Goal: Transaction & Acquisition: Purchase product/service

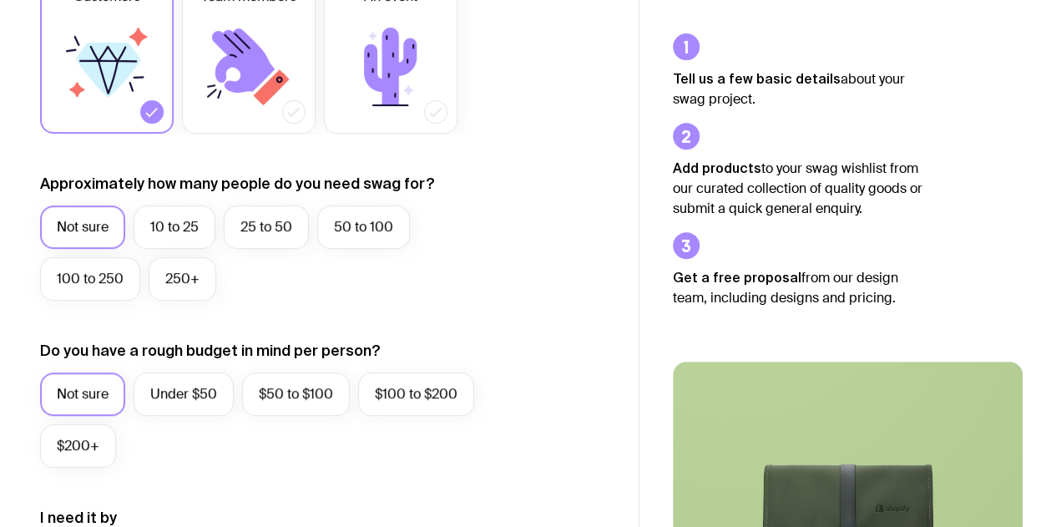
scroll to position [334, 0]
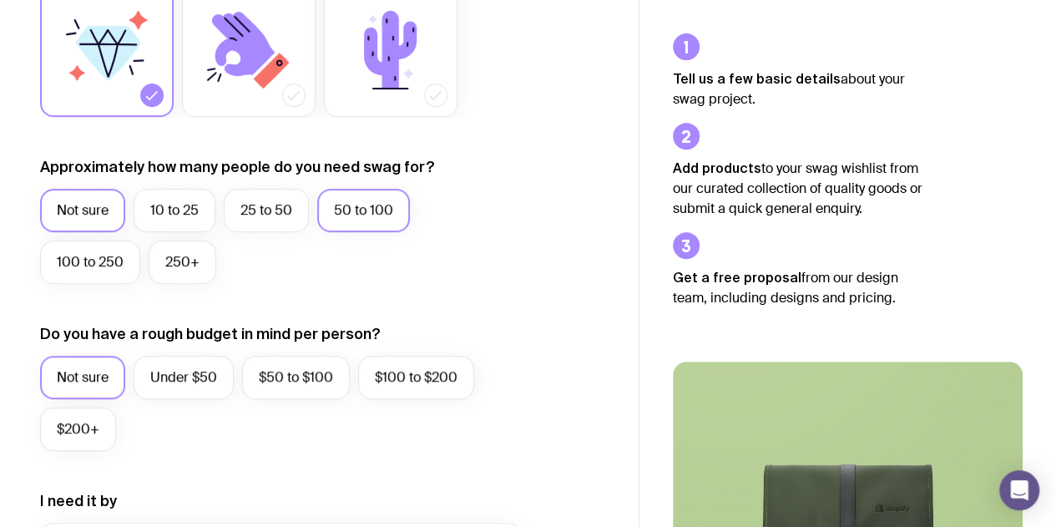
click at [352, 217] on label "50 to 100" at bounding box center [363, 210] width 93 height 43
click at [0, 0] on input "50 to 100" at bounding box center [0, 0] width 0 height 0
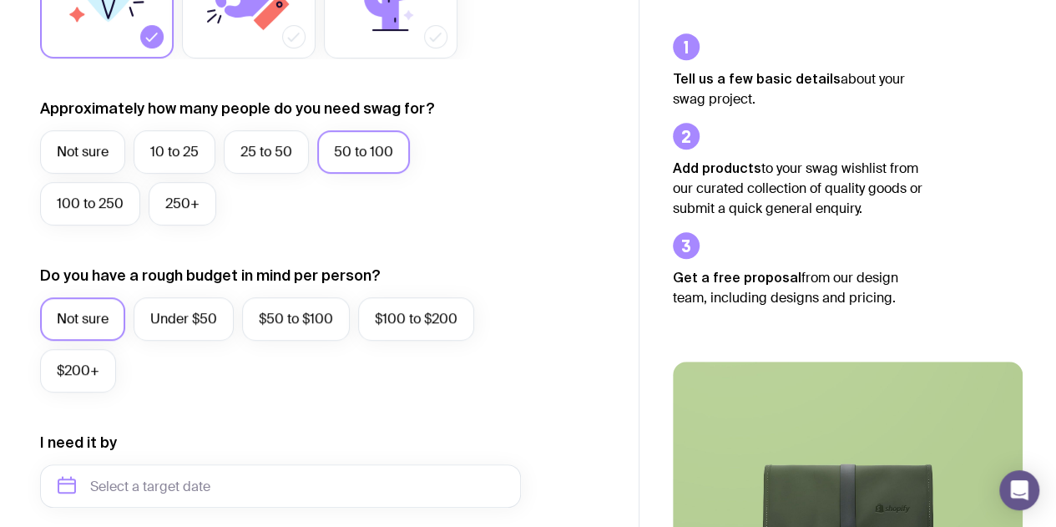
scroll to position [417, 0]
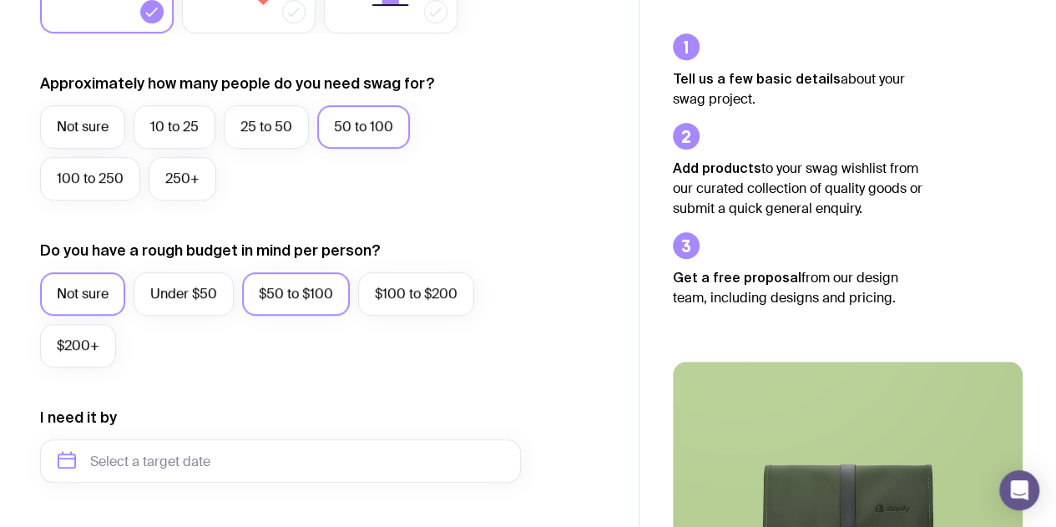
click at [326, 300] on label "$50 to $100" at bounding box center [296, 293] width 108 height 43
click at [0, 0] on input "$50 to $100" at bounding box center [0, 0] width 0 height 0
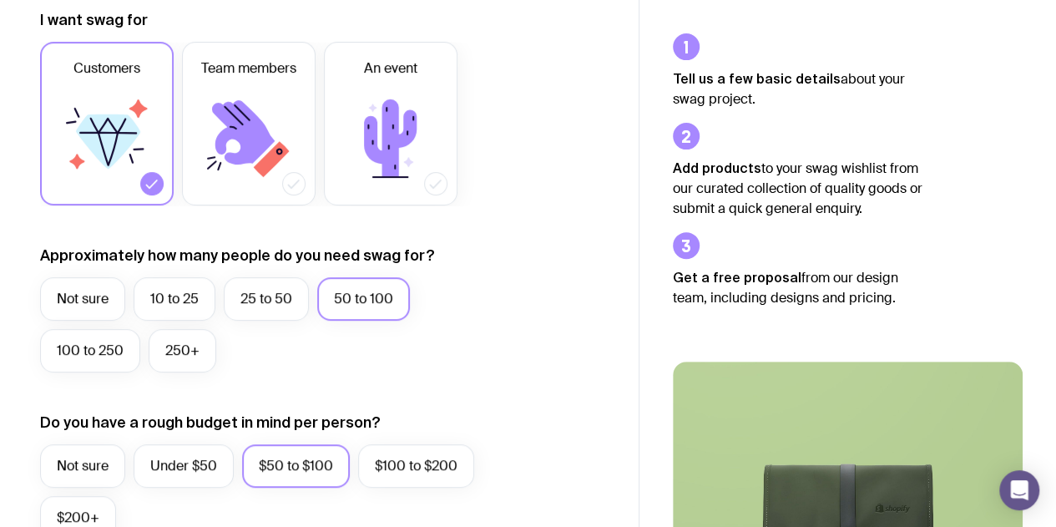
scroll to position [250, 0]
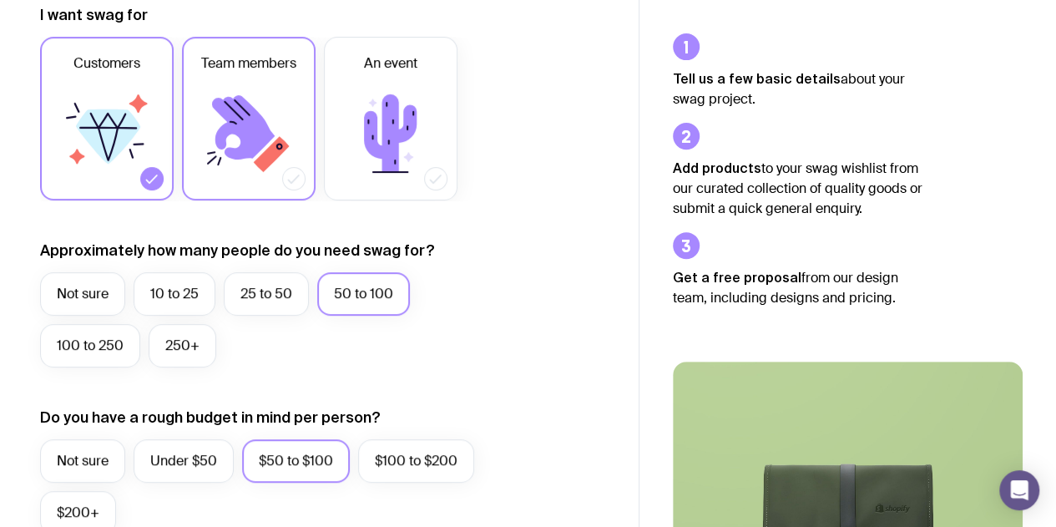
click at [260, 183] on label "Team members" at bounding box center [249, 119] width 134 height 164
click at [0, 0] on input "Team members" at bounding box center [0, 0] width 0 height 0
click at [149, 178] on icon at bounding box center [152, 178] width 17 height 17
click at [0, 0] on input "Customers" at bounding box center [0, 0] width 0 height 0
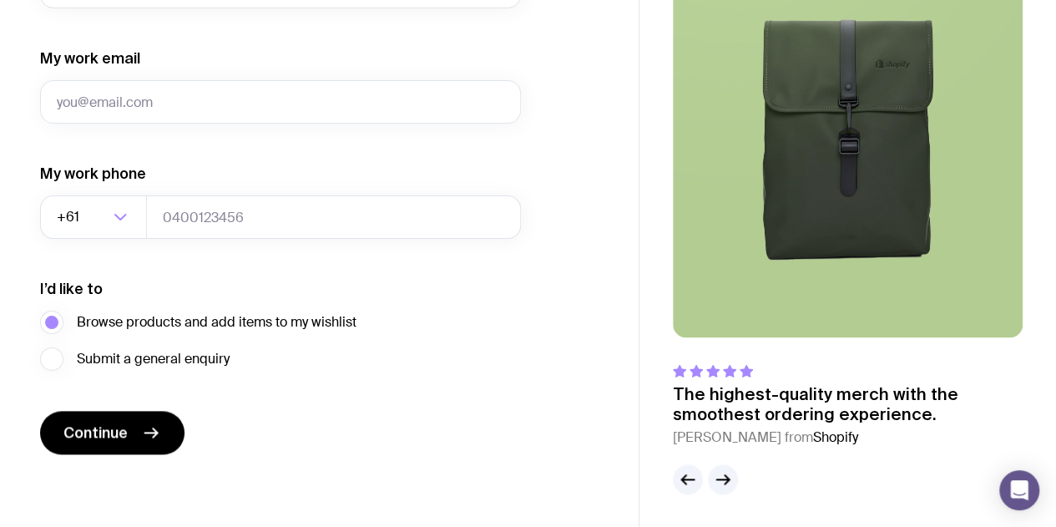
scroll to position [641, 0]
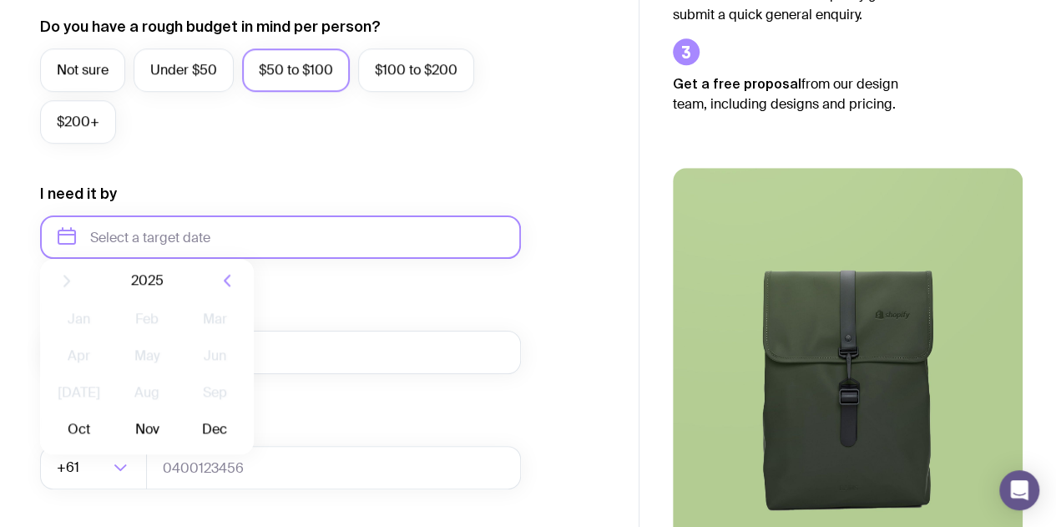
click at [260, 241] on input "text" at bounding box center [280, 236] width 481 height 43
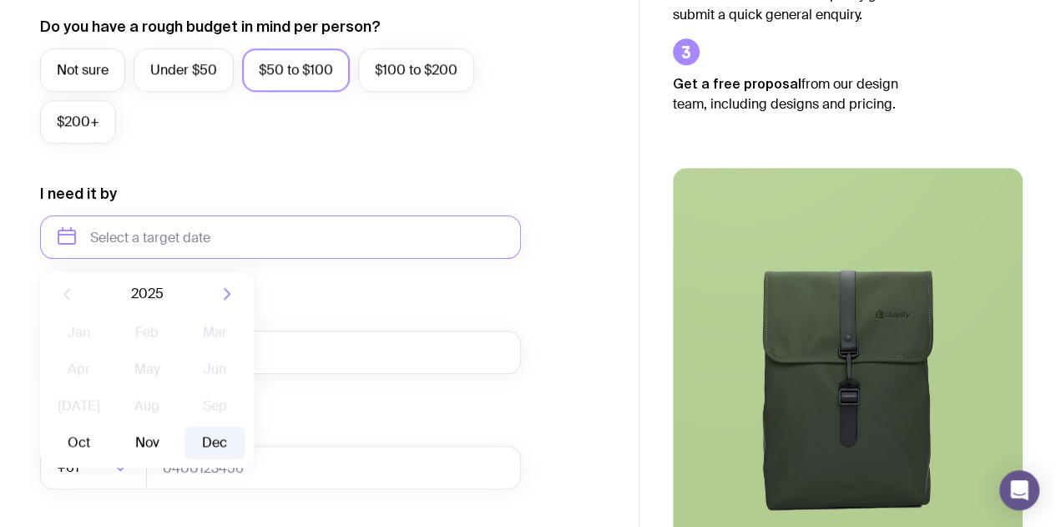
click at [215, 447] on button "Dec" at bounding box center [214, 442] width 61 height 33
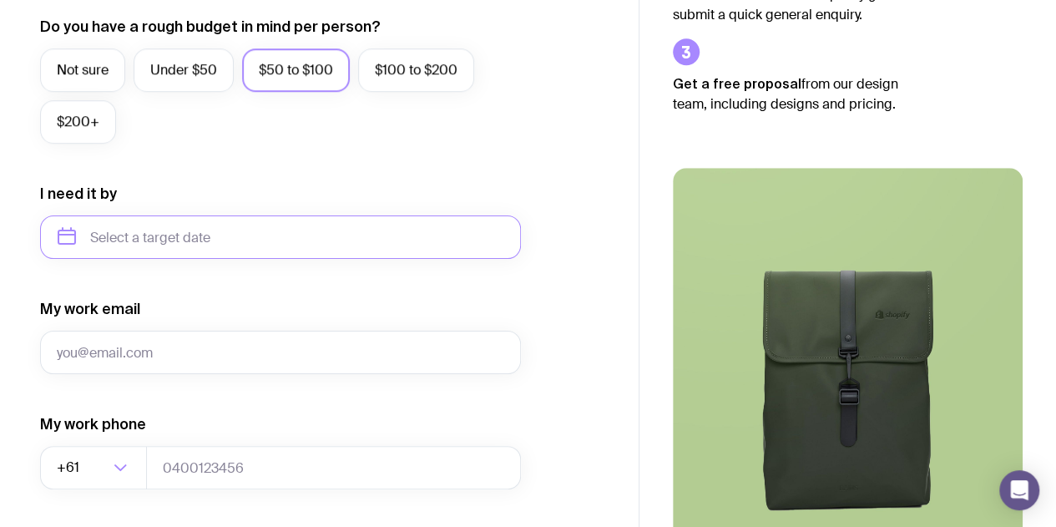
type input "[DATE]"
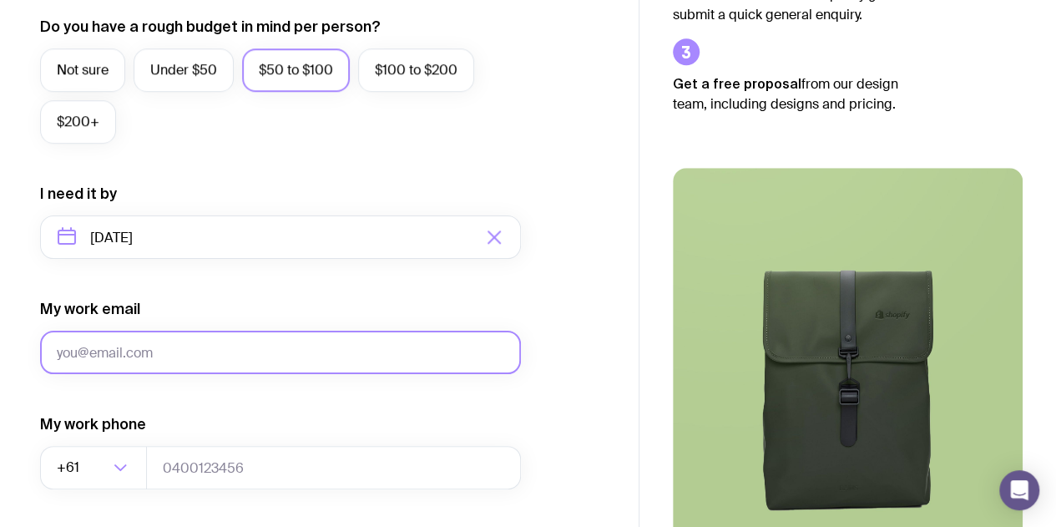
click at [189, 351] on input "My work email" at bounding box center [280, 352] width 481 height 43
type input "[PERSON_NAME][EMAIL_ADDRESS][DOMAIN_NAME]"
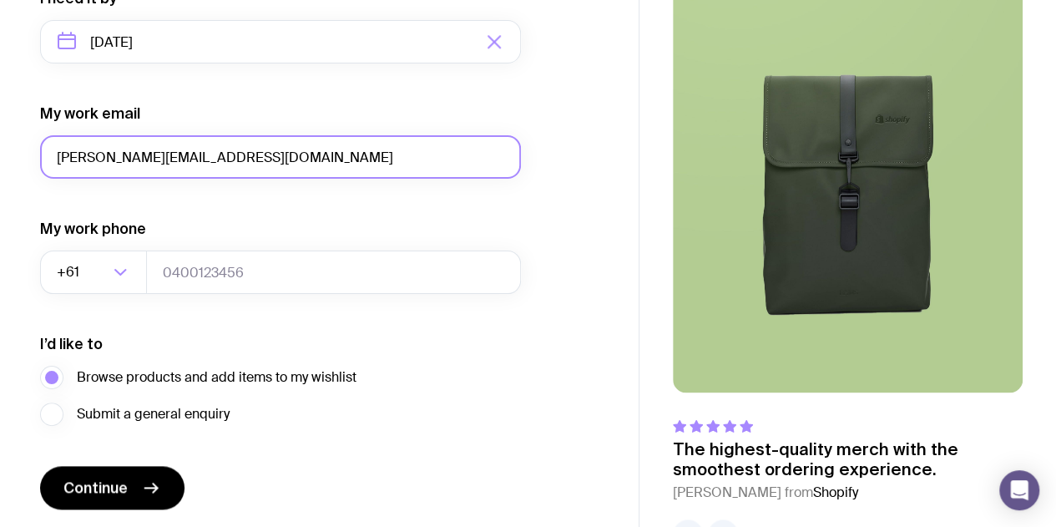
scroll to position [891, 0]
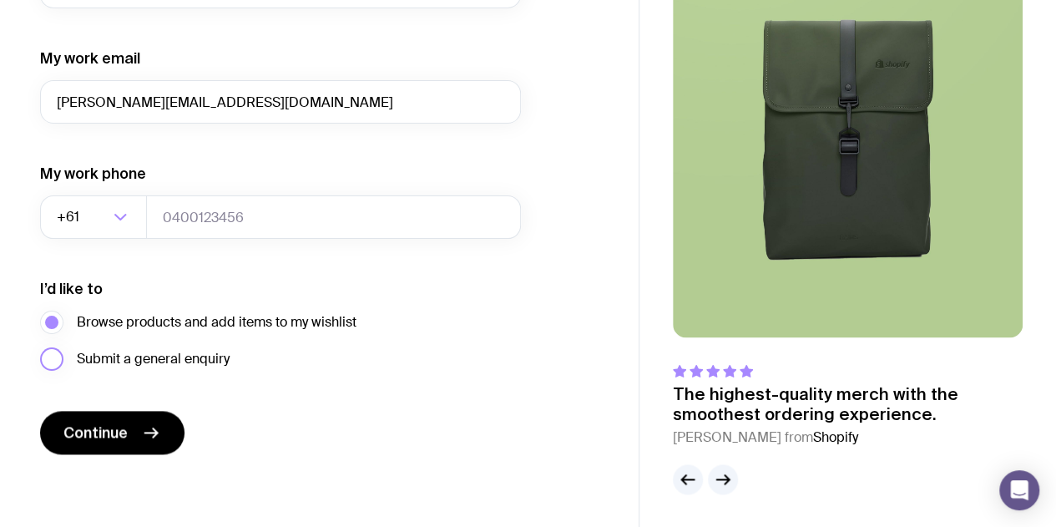
click at [131, 361] on span "Submit a general enquiry" at bounding box center [153, 359] width 153 height 20
click at [0, 0] on input "Submit a general enquiry" at bounding box center [0, 0] width 0 height 0
click at [151, 318] on span "Browse products and add items to my wishlist" at bounding box center [217, 322] width 280 height 20
click at [0, 0] on input "Browse products and add items to my wishlist" at bounding box center [0, 0] width 0 height 0
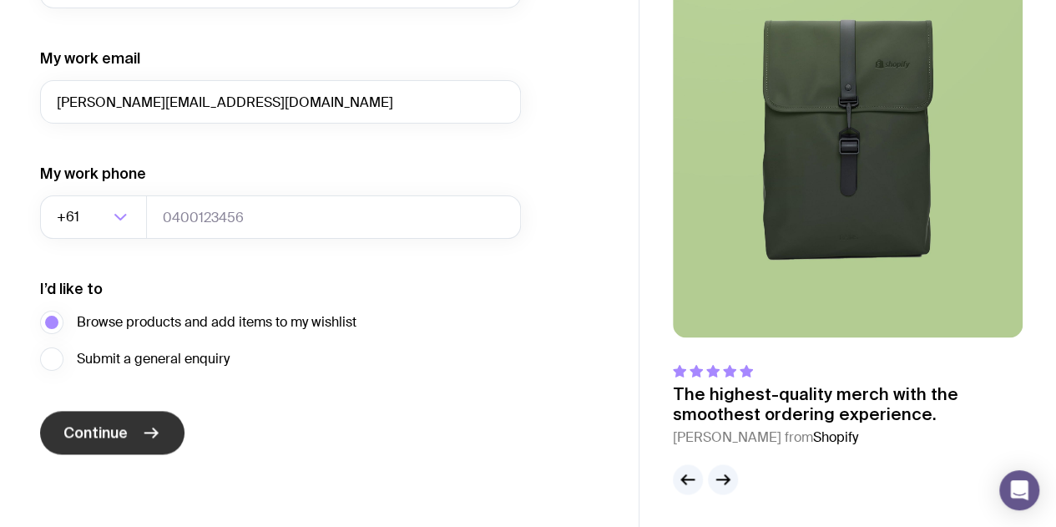
click at [135, 441] on button "Continue" at bounding box center [112, 432] width 144 height 43
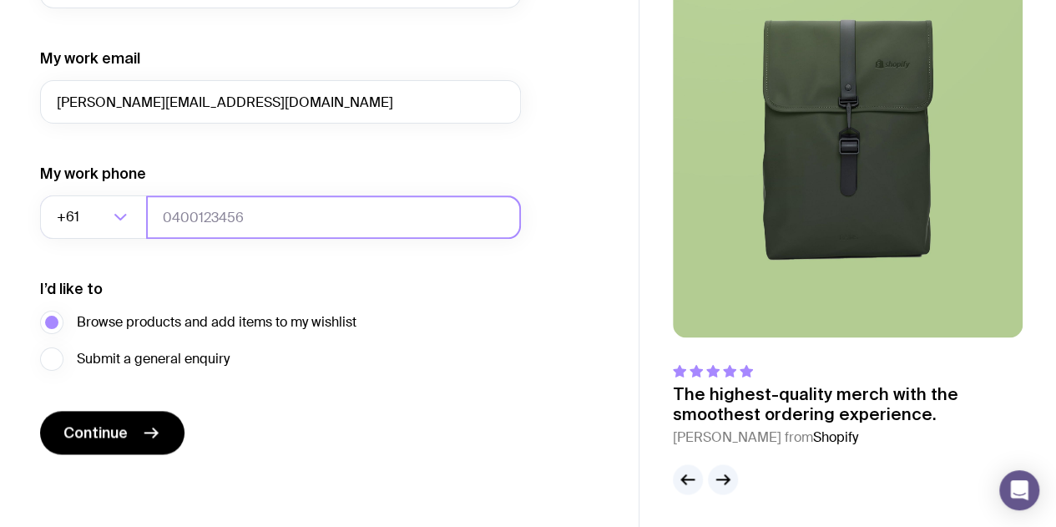
click at [229, 204] on input "tel" at bounding box center [333, 216] width 375 height 43
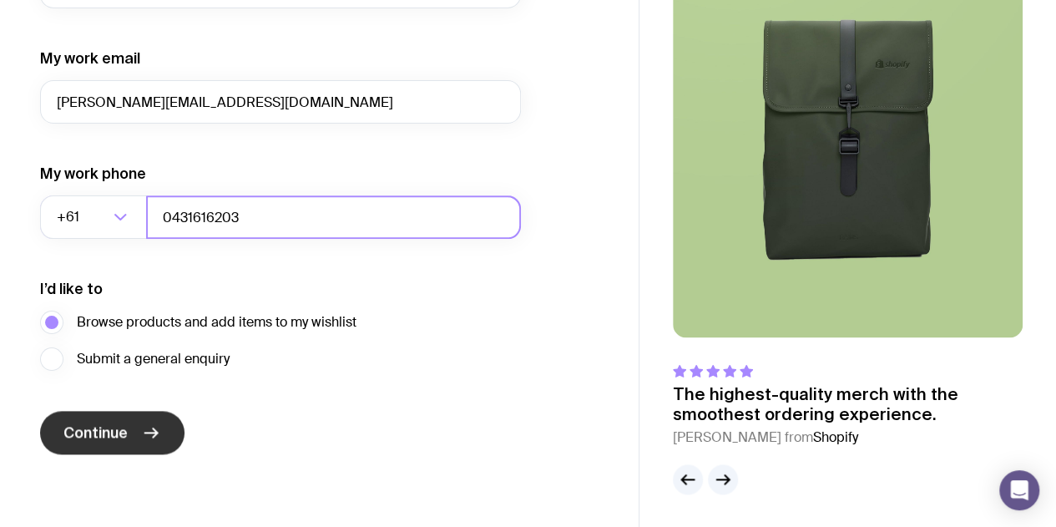
type input "0431616203"
click at [120, 452] on button "Continue" at bounding box center [112, 432] width 144 height 43
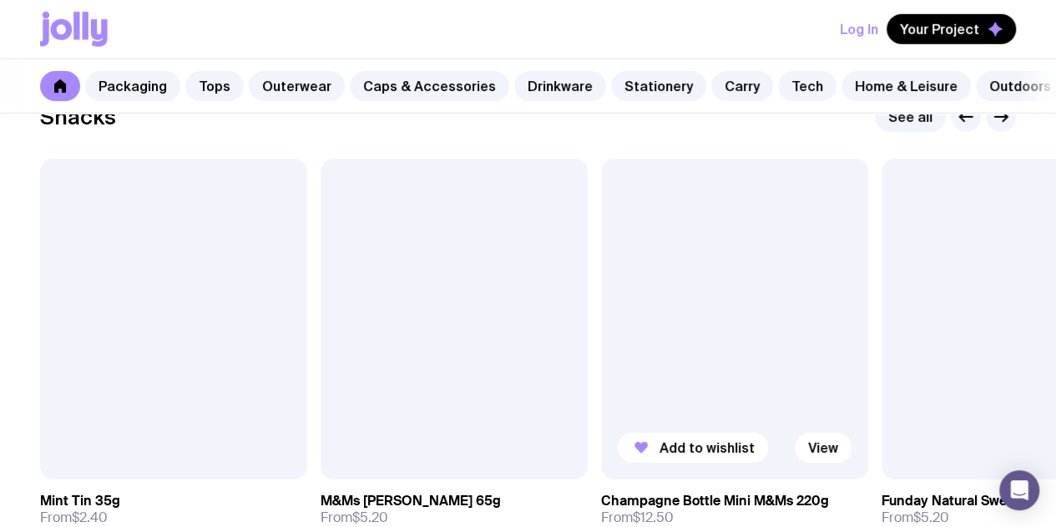
scroll to position [5759, 0]
